Goal: Task Accomplishment & Management: Manage account settings

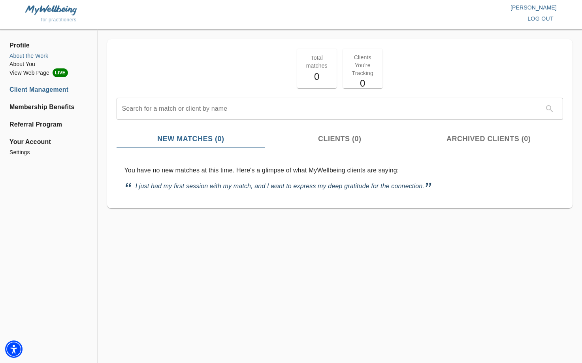
click at [58, 57] on li "About the Work" at bounding box center [48, 56] width 78 height 8
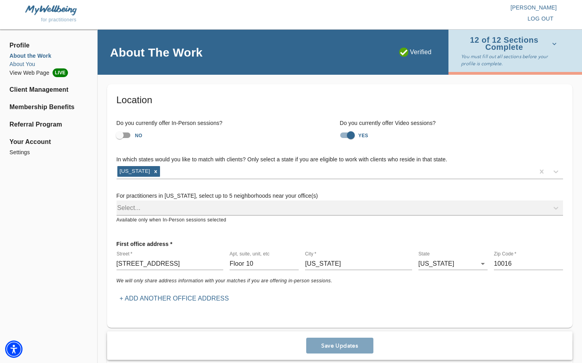
click at [18, 63] on li "About You" at bounding box center [48, 64] width 78 height 8
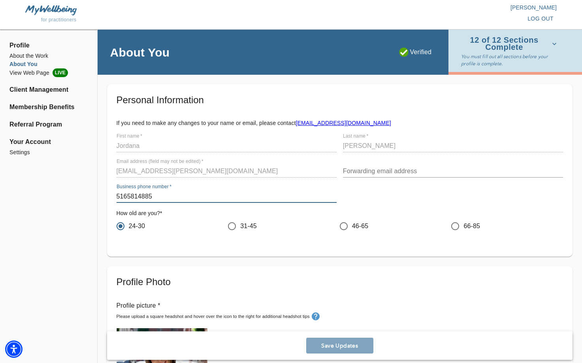
click at [158, 198] on input "5165814885" at bounding box center [227, 196] width 220 height 13
paste input "8.759.5972"
click at [143, 197] on input "518.759.5972" at bounding box center [227, 196] width 220 height 13
click at [128, 195] on input "518.7595972" at bounding box center [227, 196] width 220 height 13
type input "5187595972"
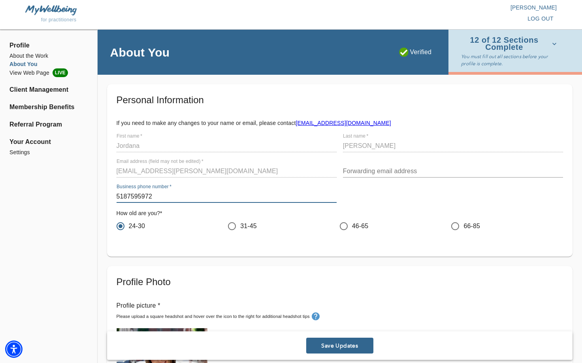
click at [351, 341] on button "Save Updates" at bounding box center [339, 345] width 67 height 16
